Goal: Task Accomplishment & Management: Use online tool/utility

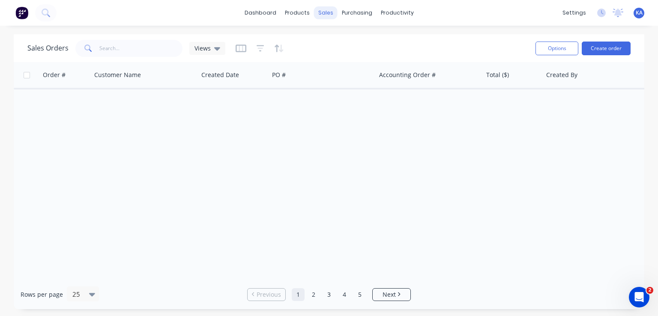
click at [329, 11] on div "sales" at bounding box center [326, 12] width 24 height 13
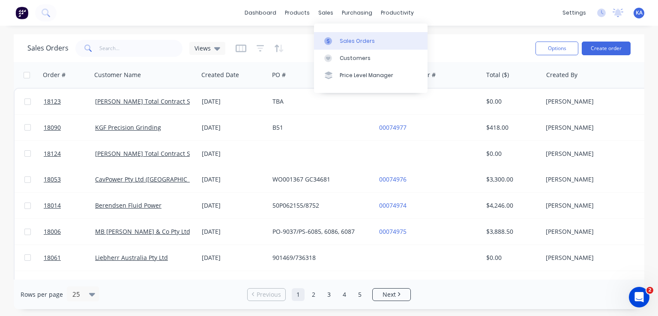
click at [332, 40] on div at bounding box center [330, 41] width 13 height 8
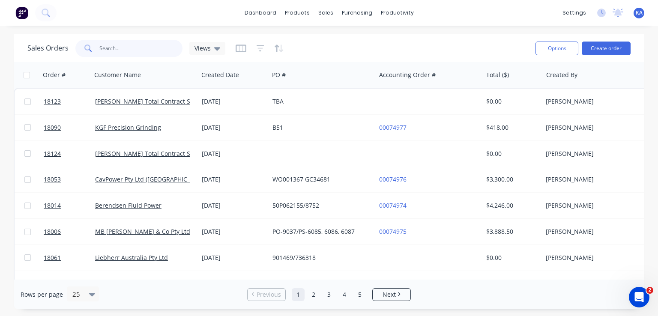
click at [113, 45] on input "text" at bounding box center [140, 48] width 83 height 17
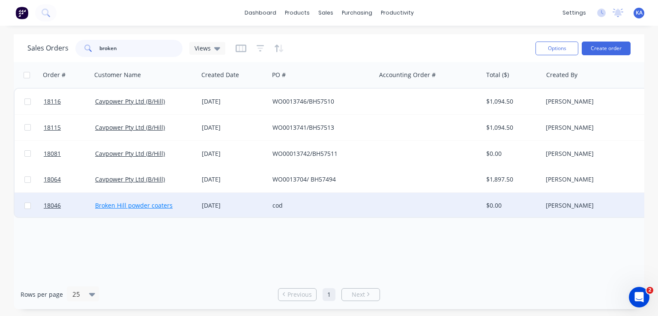
type input "broken"
click at [149, 204] on link "Broken Hill powder coaters" at bounding box center [133, 205] width 77 height 8
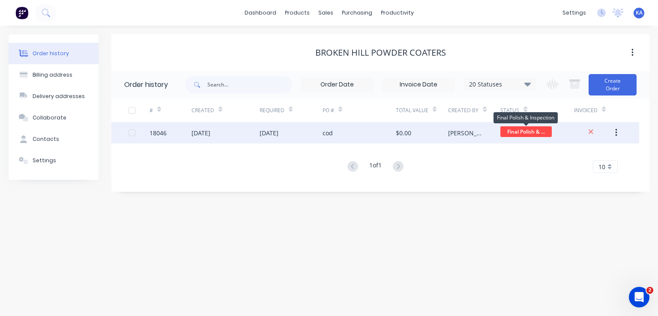
click at [527, 129] on span "Final Polish & ..." at bounding box center [525, 131] width 51 height 11
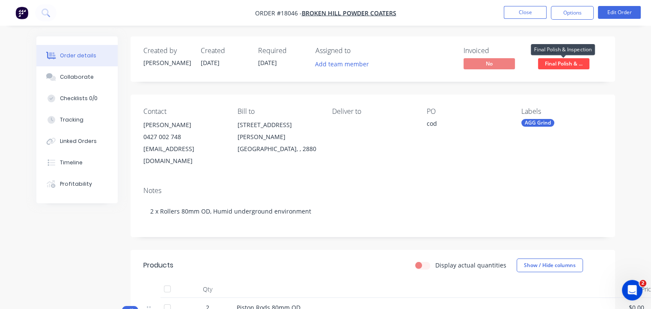
click at [550, 61] on span "Final Polish & ..." at bounding box center [563, 63] width 51 height 11
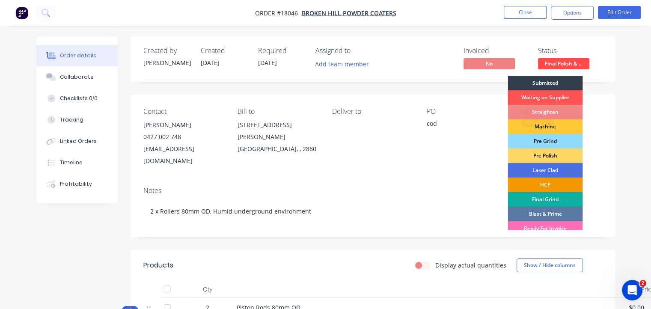
scroll to position [46, 0]
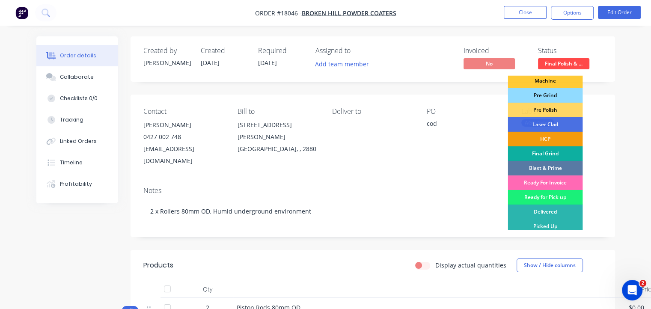
click at [560, 182] on div "Ready For Invoice" at bounding box center [545, 183] width 75 height 15
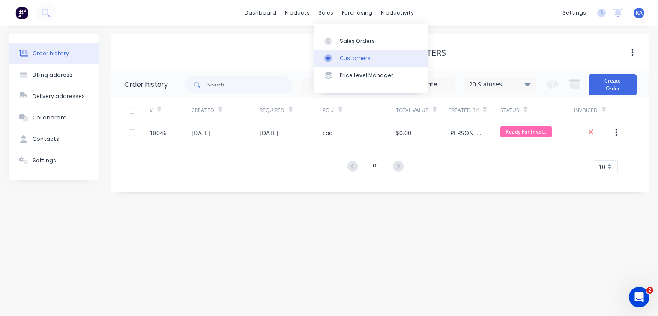
click at [355, 57] on div "Customers" at bounding box center [355, 58] width 31 height 8
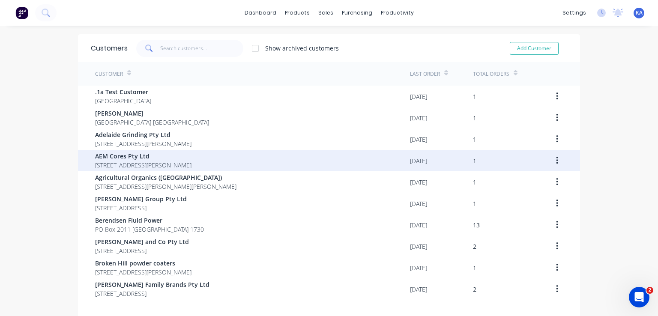
click at [148, 158] on span "AEM Cores Pty Ltd" at bounding box center [143, 156] width 96 height 9
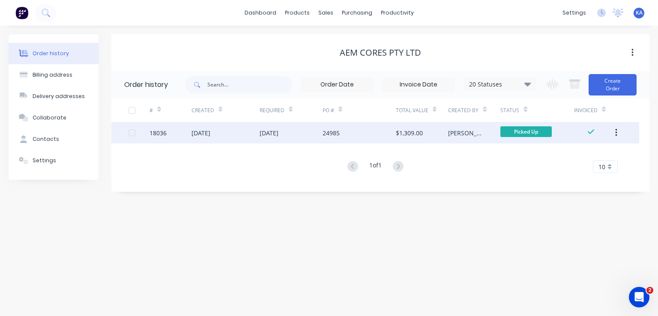
click at [618, 131] on button "button" at bounding box center [616, 132] width 20 height 15
click at [577, 170] on div "Duplicate" at bounding box center [585, 172] width 66 height 12
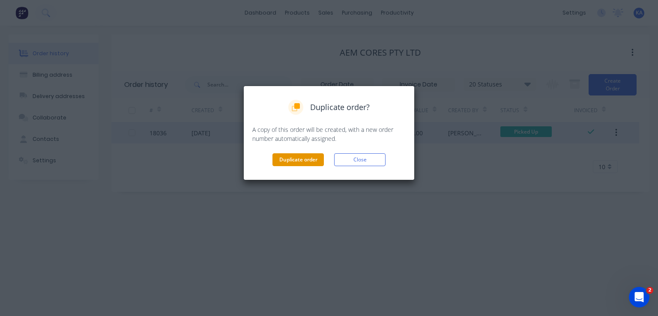
click at [299, 160] on button "Duplicate order" at bounding box center [297, 159] width 51 height 13
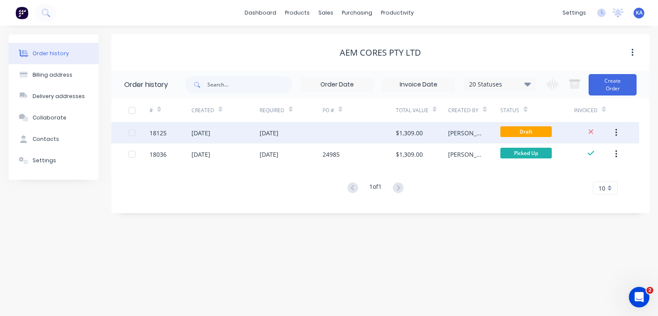
click at [293, 129] on div "[DATE]" at bounding box center [290, 132] width 63 height 21
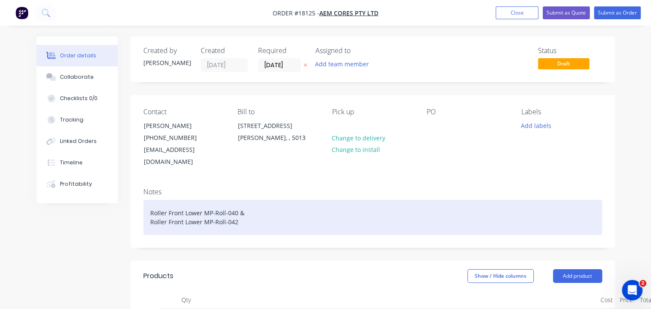
click at [255, 205] on div "Roller Front Lower MP-Roll-040 & Roller Front Lower MP-Roll-042" at bounding box center [372, 217] width 459 height 35
click at [249, 200] on div "Roller Front Lower MP-Roll-040 & Roller Front Lower MP-Roll-042" at bounding box center [372, 217] width 459 height 35
drag, startPoint x: 249, startPoint y: 200, endPoint x: 145, endPoint y: 197, distance: 104.1
click at [145, 200] on div "Roller Front Lower MP-Roll-040 & Roller Front Lower MP-Roll-042" at bounding box center [372, 217] width 459 height 35
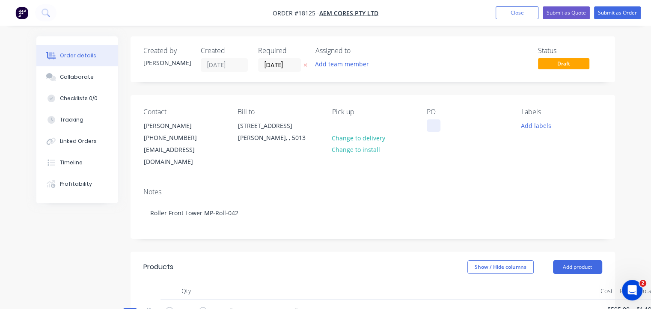
click at [433, 129] on div at bounding box center [434, 125] width 14 height 12
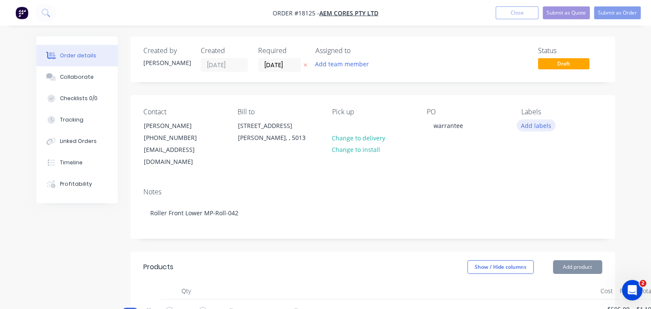
click at [544, 126] on button "Add labels" at bounding box center [536, 125] width 39 height 12
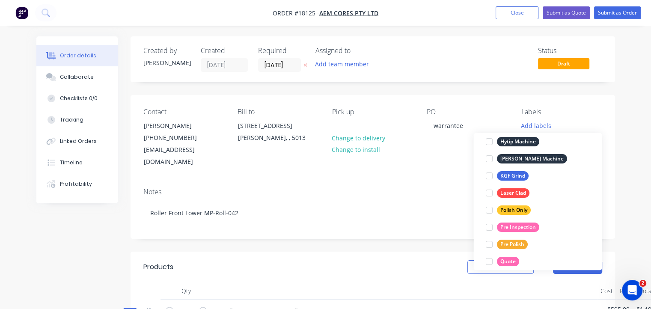
scroll to position [257, 0]
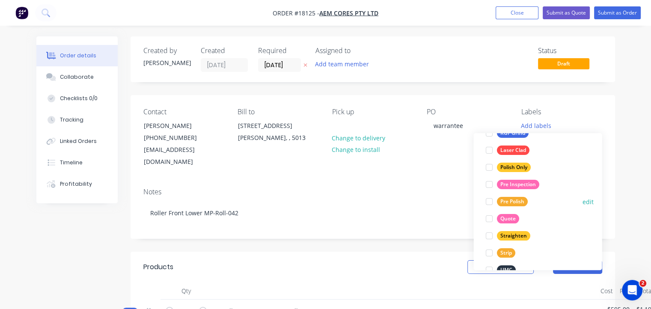
click at [519, 201] on div "Pre Polish" at bounding box center [512, 201] width 31 height 9
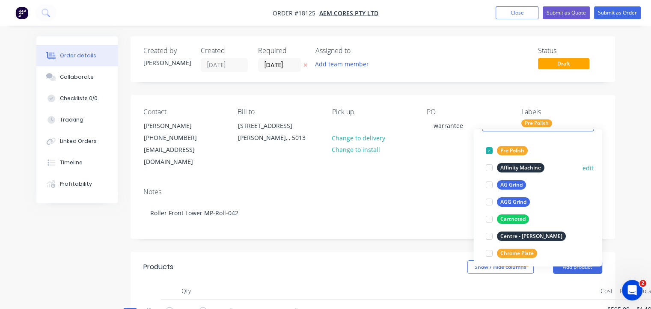
scroll to position [86, 0]
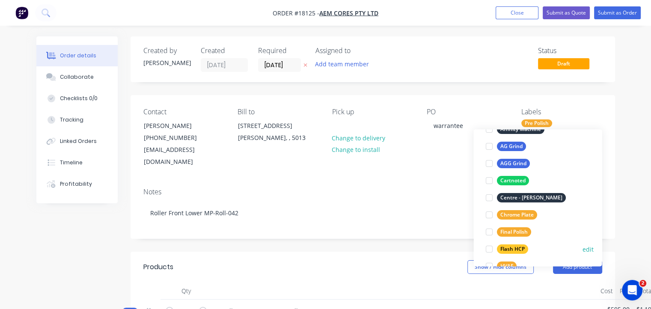
click at [515, 247] on div "Flash HCP" at bounding box center [512, 248] width 31 height 9
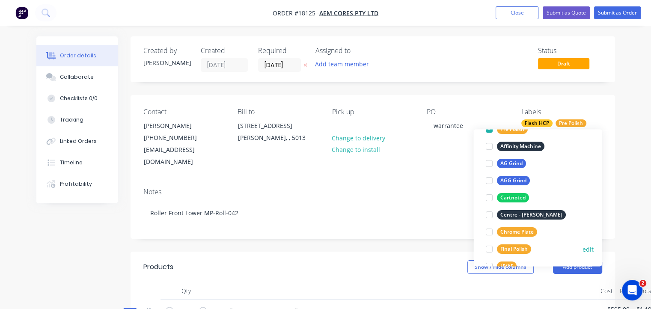
click at [520, 244] on button "Final Polish" at bounding box center [508, 249] width 52 height 12
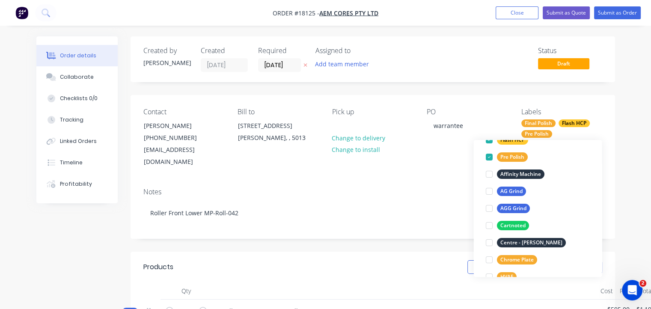
scroll to position [0, 0]
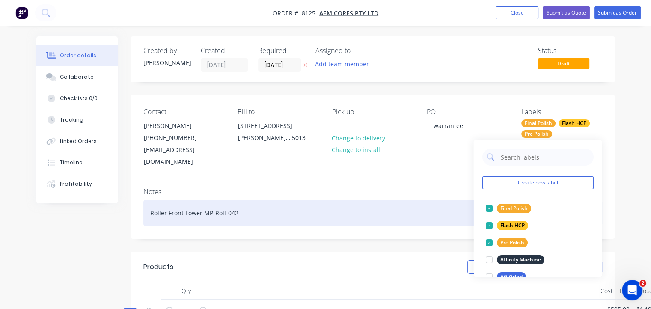
click at [424, 200] on div "Roller Front Lower MP-Roll-042" at bounding box center [372, 213] width 459 height 26
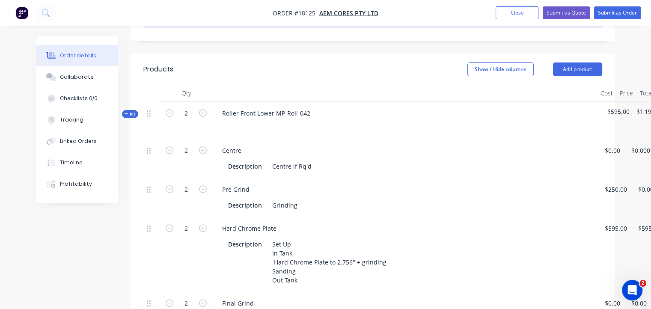
scroll to position [214, 0]
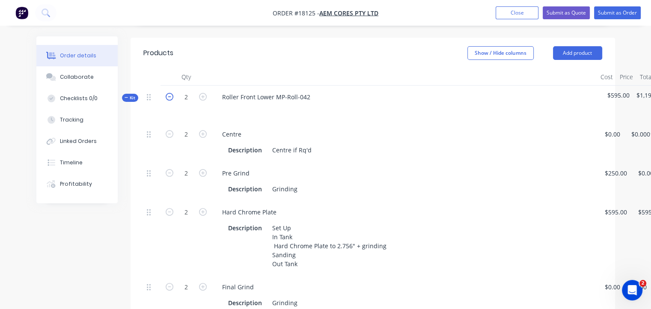
click at [166, 95] on icon "button" at bounding box center [170, 97] width 8 height 8
type input "1"
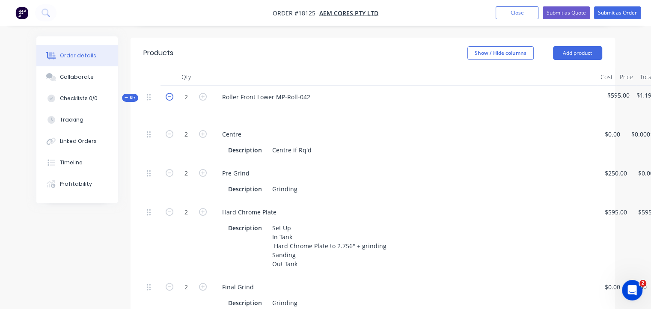
type input "$595.00"
type input "1"
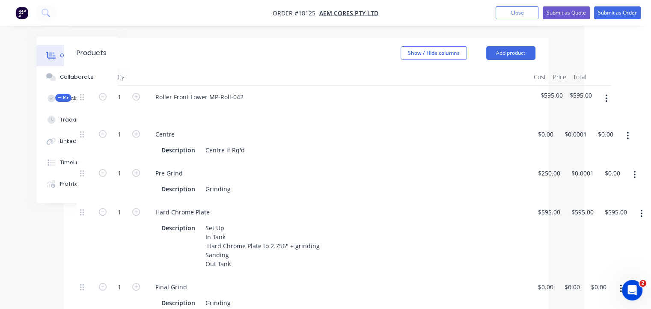
scroll to position [214, 67]
click at [631, 128] on button "button" at bounding box center [627, 135] width 20 height 15
click at [582, 187] on div "Delete" at bounding box center [597, 192] width 66 height 12
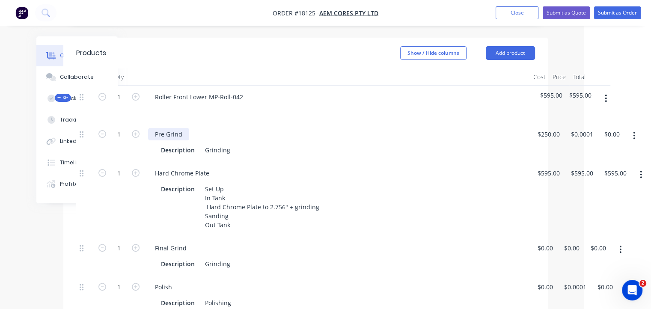
click at [186, 130] on div "Pre Grind" at bounding box center [168, 134] width 41 height 12
drag, startPoint x: 186, startPoint y: 130, endPoint x: 165, endPoint y: 132, distance: 20.7
click at [165, 132] on div "Pre Grind" at bounding box center [168, 134] width 41 height 12
drag, startPoint x: 228, startPoint y: 148, endPoint x: 206, endPoint y: 149, distance: 22.8
click at [206, 149] on div "Grinding" at bounding box center [218, 150] width 32 height 12
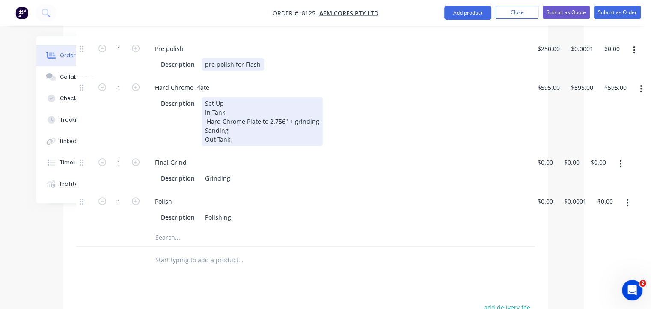
scroll to position [257, 67]
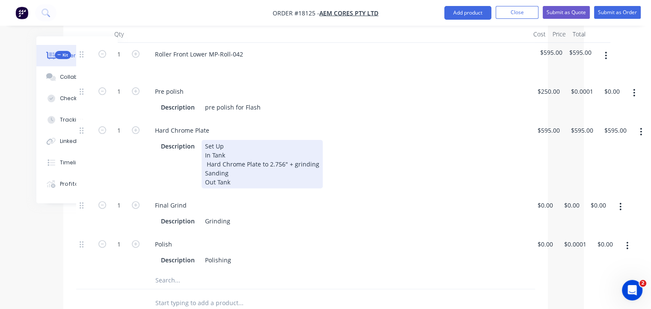
click at [205, 159] on div "Set Up In Tank Hard Chrome Plate to 2.756" + grinding Sanding Out Tank" at bounding box center [262, 164] width 121 height 48
click at [205, 159] on div "Set Up In Tank FlashHard Chrome Plate to 2.756" + grinding Sanding Out Tank" at bounding box center [270, 164] width 136 height 48
drag, startPoint x: 329, startPoint y: 162, endPoint x: 281, endPoint y: 159, distance: 48.0
click at [281, 159] on div "Set Up In Tank FlashHard Chrome Plate to 2.756" + grinding Sanding Out Tank" at bounding box center [269, 164] width 134 height 48
click at [286, 175] on div "Set Up In Tank FlashHard Chrome Plate to Top Size Sanding Out Tank" at bounding box center [256, 164] width 109 height 48
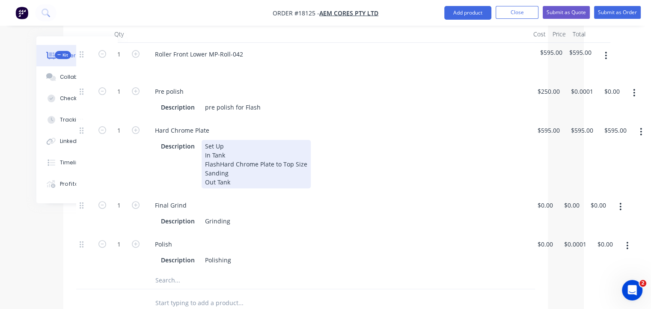
click at [219, 161] on div "Set Up In Tank FlashHard Chrome Plate to Top Size Sanding Out Tank" at bounding box center [256, 164] width 109 height 48
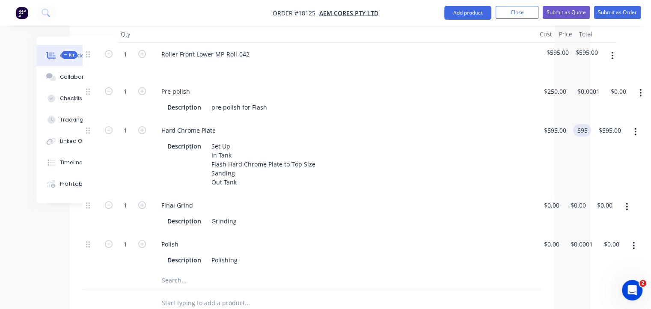
scroll to position [257, 60]
click at [580, 130] on input "595" at bounding box center [584, 130] width 15 height 12
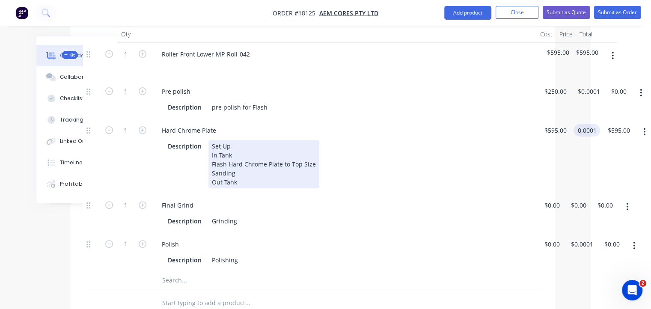
type input "$0.0001"
type input "$0.00"
click at [516, 151] on div "Description Set Up In Tank Flash Hard Chrome Plate to Top Size Sanding Out Tank" at bounding box center [342, 164] width 356 height 48
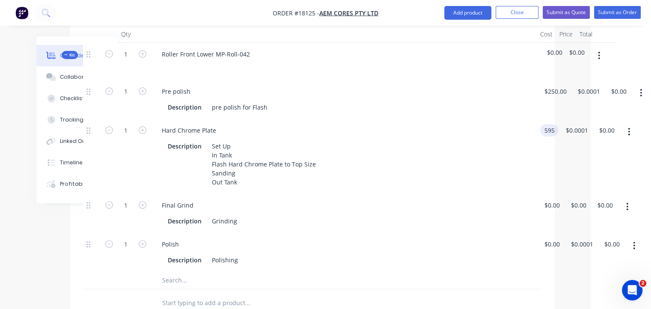
click at [542, 129] on div "1 Hard Chrome Plate Description Set Up In Tank Flash Hard Chrome Plate to Top S…" at bounding box center [312, 156] width 459 height 75
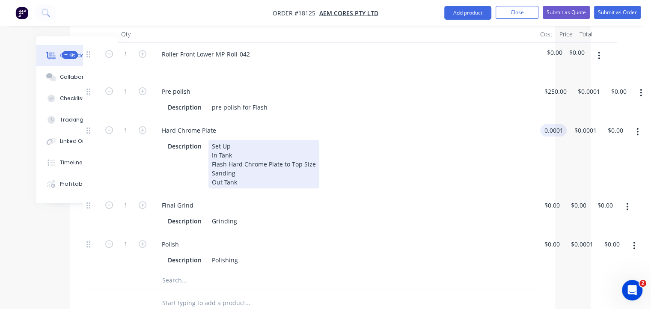
type input "$0.0001"
type input "$0.00"
click at [516, 151] on div "Description Set Up In Tank Flash Hard Chrome Plate to Top Size Sanding Out Tank" at bounding box center [342, 164] width 356 height 48
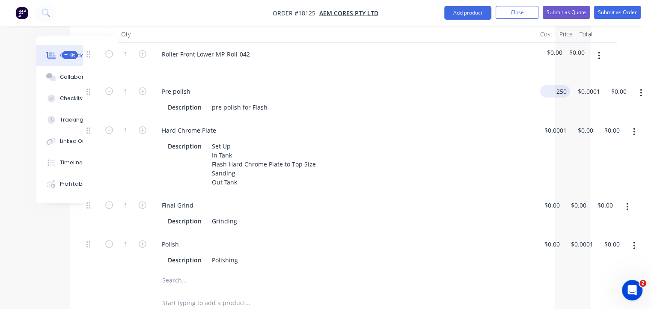
scroll to position [257, 54]
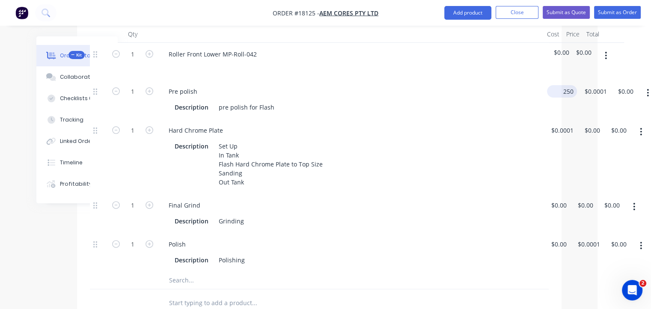
click at [549, 90] on div "1 Pre polish Description pre polish for Flash 250 $250.00 $0.0001 $0.0001 $0.00…" at bounding box center [319, 99] width 459 height 39
type input "$0.0001"
type input "$0.00"
click at [546, 157] on div "$0.0001 $0.0001" at bounding box center [560, 156] width 33 height 75
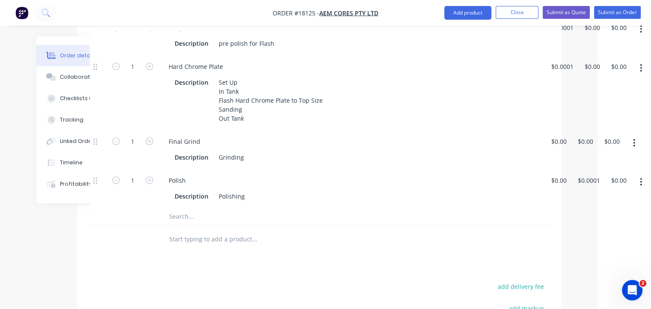
scroll to position [343, 54]
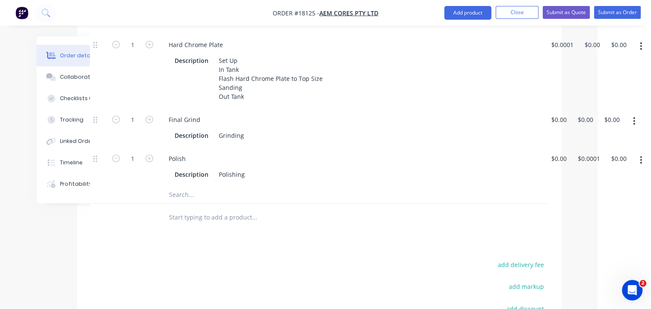
click at [635, 117] on icon "button" at bounding box center [635, 121] width 2 height 8
click at [589, 176] on div "Delete" at bounding box center [604, 178] width 66 height 12
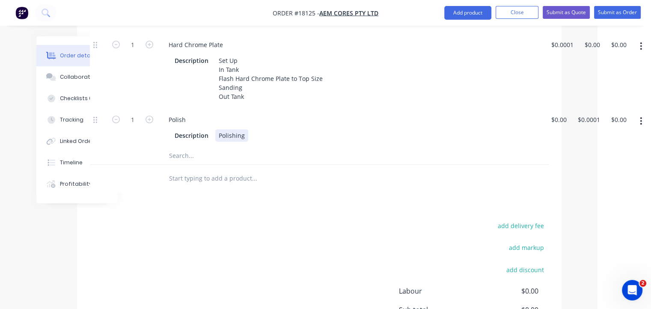
click at [257, 131] on div "Description Polishing" at bounding box center [349, 135] width 356 height 12
click at [243, 156] on input "text" at bounding box center [254, 155] width 171 height 17
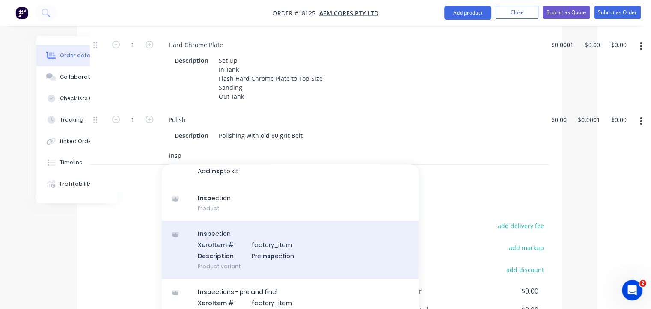
scroll to position [0, 0]
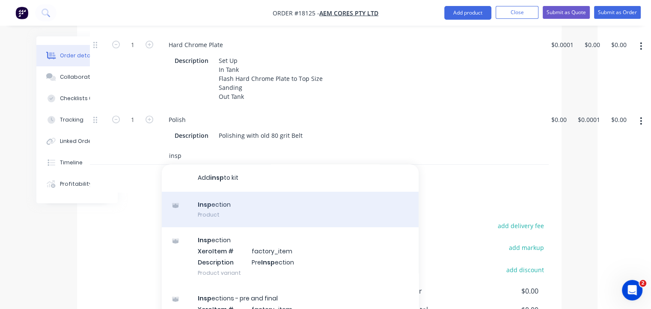
type input "insp"
click at [233, 202] on div "Insp ection Product" at bounding box center [290, 210] width 257 height 36
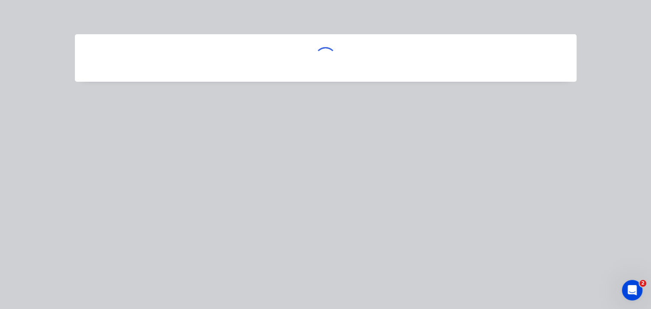
scroll to position [343, 51]
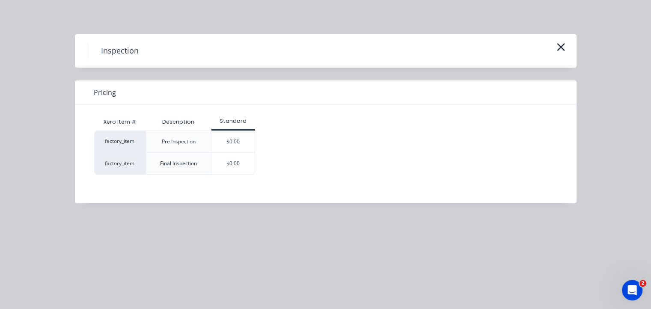
click at [200, 163] on div "Final Inspection" at bounding box center [178, 163] width 51 height 21
click at [224, 163] on div "$0.00" at bounding box center [233, 163] width 43 height 21
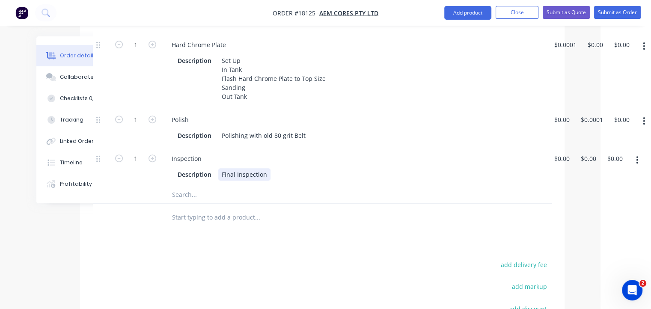
click at [270, 171] on div "Description Final Inspection" at bounding box center [352, 174] width 356 height 12
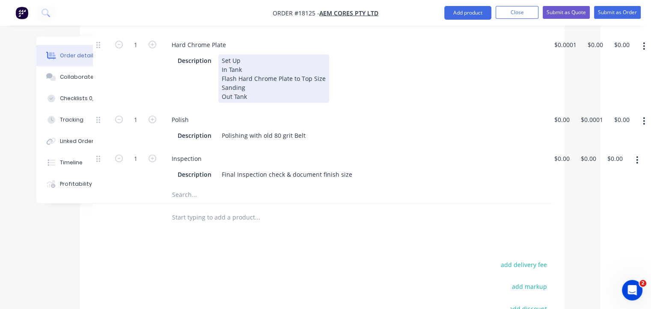
click at [454, 85] on div "Description Set Up In Tank Flash Hard Chrome Plate to Top Size Sanding Out Tank" at bounding box center [352, 78] width 356 height 48
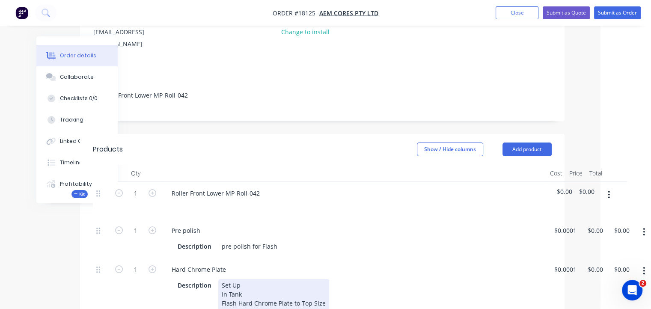
scroll to position [137, 51]
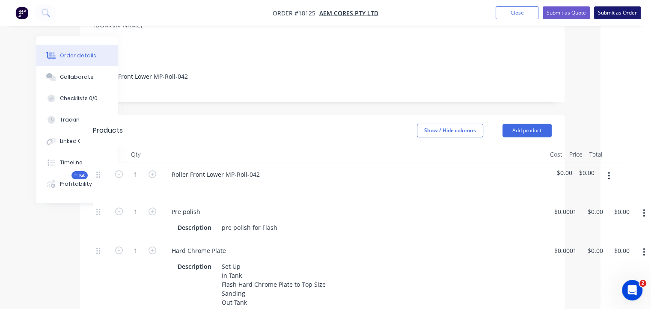
click at [617, 14] on button "Submit as Order" at bounding box center [617, 12] width 47 height 13
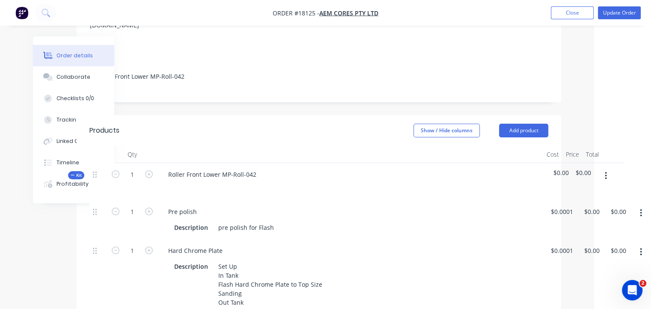
scroll to position [0, 0]
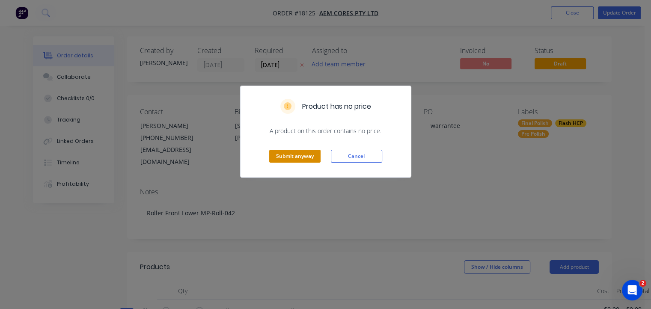
click at [311, 155] on button "Submit anyway" at bounding box center [294, 156] width 51 height 13
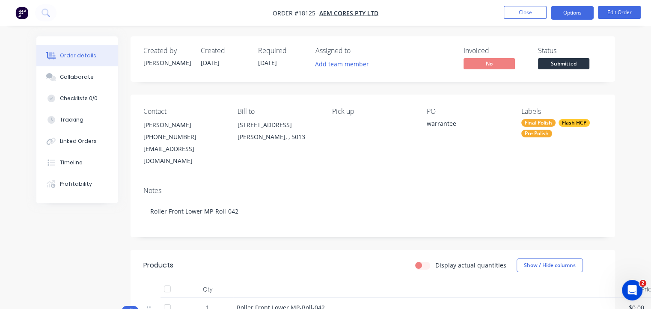
click at [581, 10] on button "Options" at bounding box center [572, 13] width 43 height 14
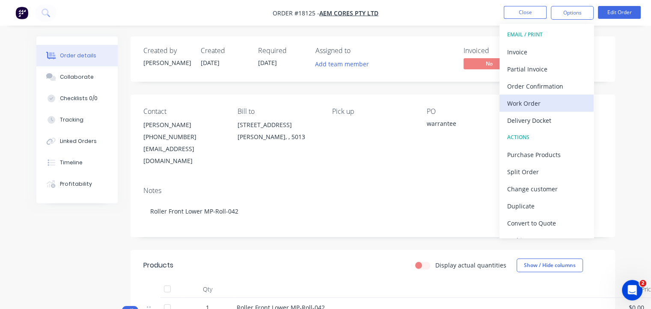
click at [535, 99] on div "Work Order" at bounding box center [546, 103] width 79 height 12
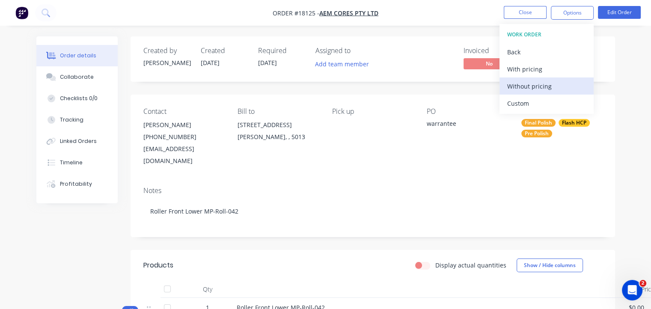
click at [533, 84] on div "Without pricing" at bounding box center [546, 86] width 79 height 12
